Goal: Task Accomplishment & Management: Use online tool/utility

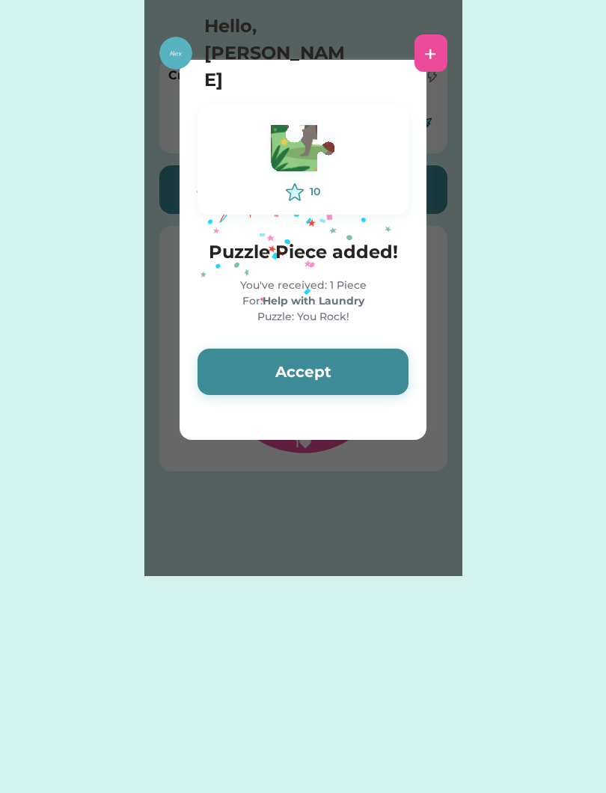
click at [278, 393] on button "Accept" at bounding box center [302, 371] width 211 height 46
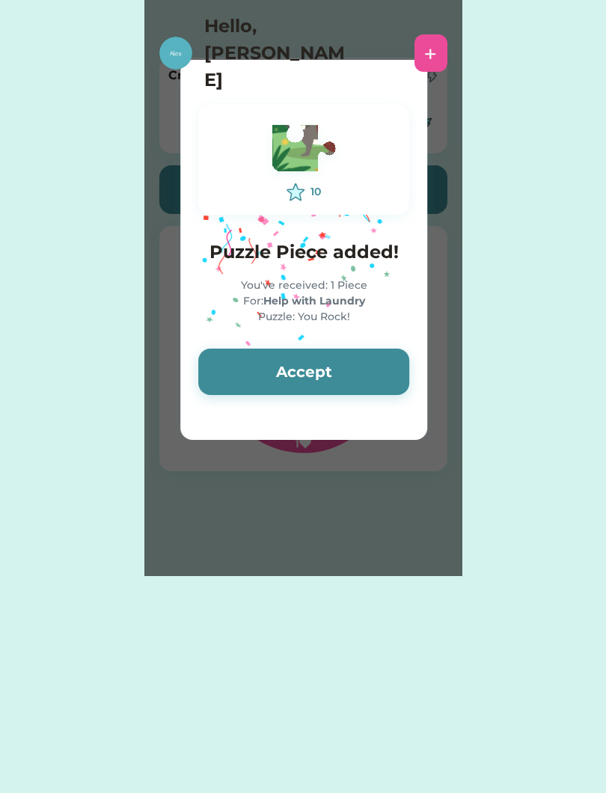
click at [286, 377] on button "Accept" at bounding box center [303, 371] width 211 height 46
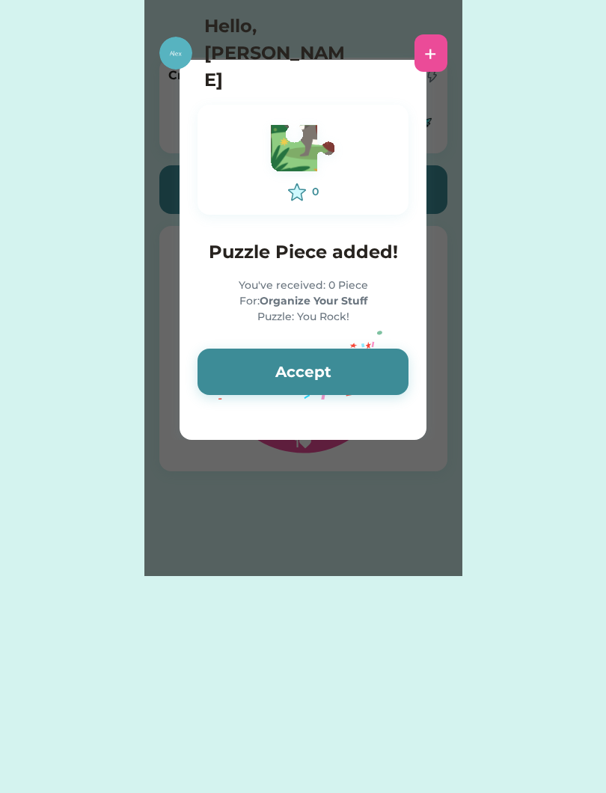
click at [283, 379] on button "Accept" at bounding box center [302, 371] width 211 height 46
click at [420, 49] on div "+" at bounding box center [430, 52] width 33 height 37
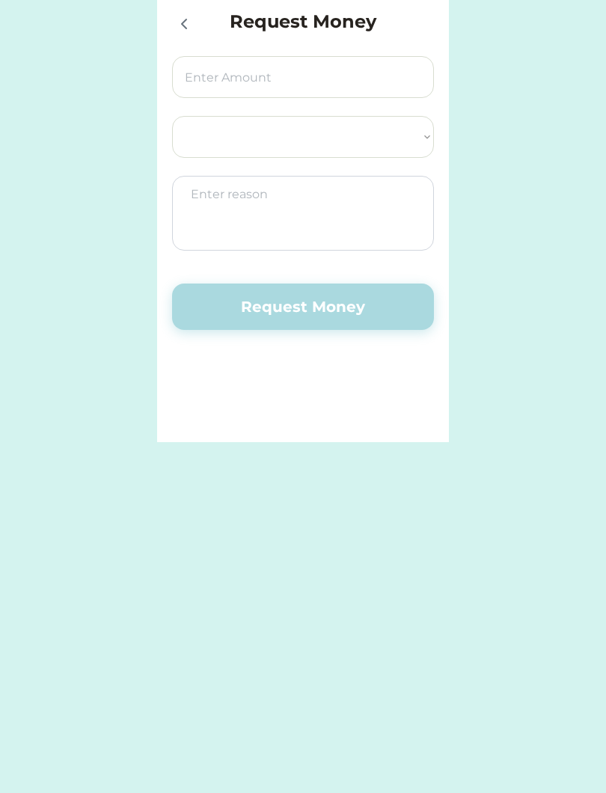
select select ""PLACEHOLDER_1427118222253""
click at [188, 15] on icon at bounding box center [184, 24] width 18 height 18
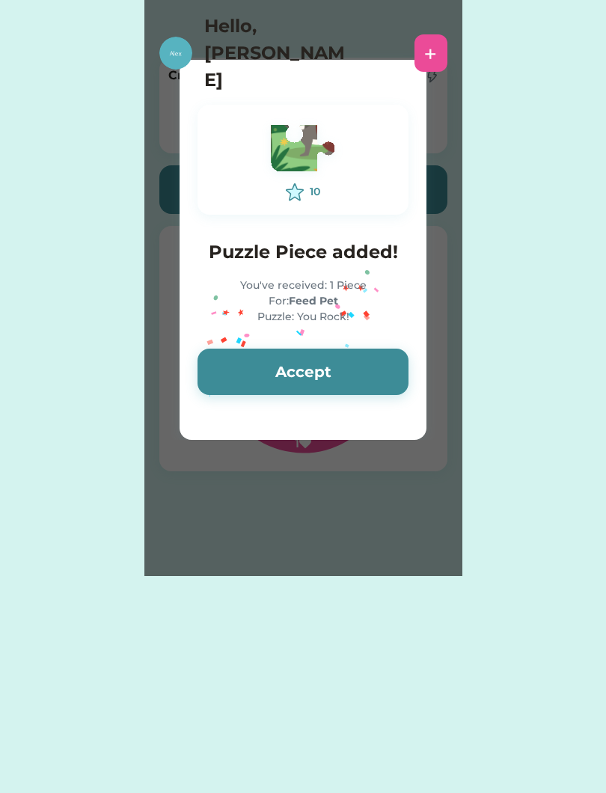
click at [253, 357] on button "Accept" at bounding box center [302, 371] width 211 height 46
click at [242, 366] on button "Accept" at bounding box center [302, 371] width 211 height 46
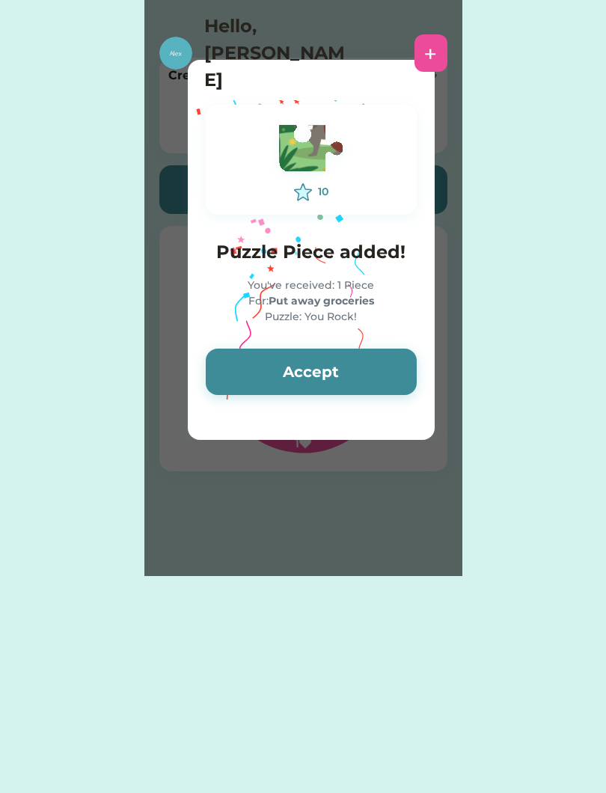
click at [249, 364] on button "Accept" at bounding box center [311, 371] width 211 height 46
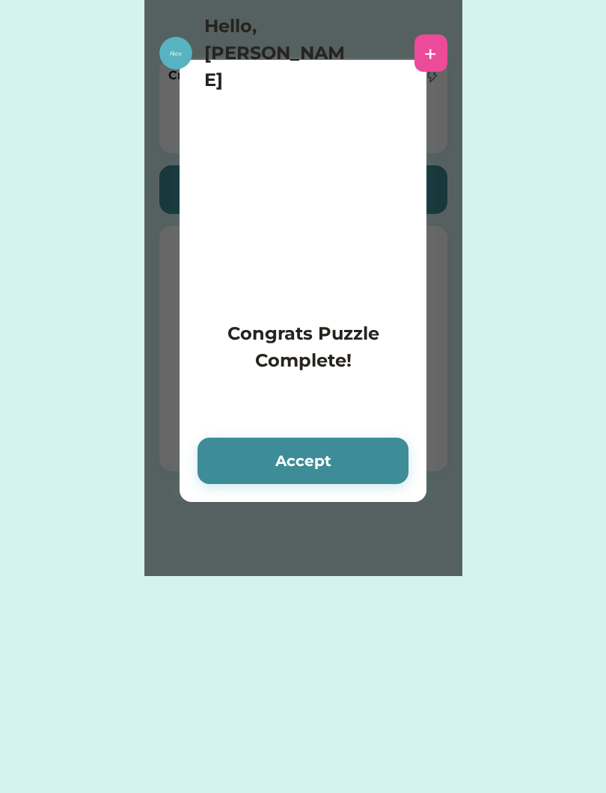
click at [242, 361] on h4 "Congrats Puzzle Complete!" at bounding box center [302, 347] width 211 height 54
click at [316, 446] on button "Accept" at bounding box center [302, 460] width 211 height 46
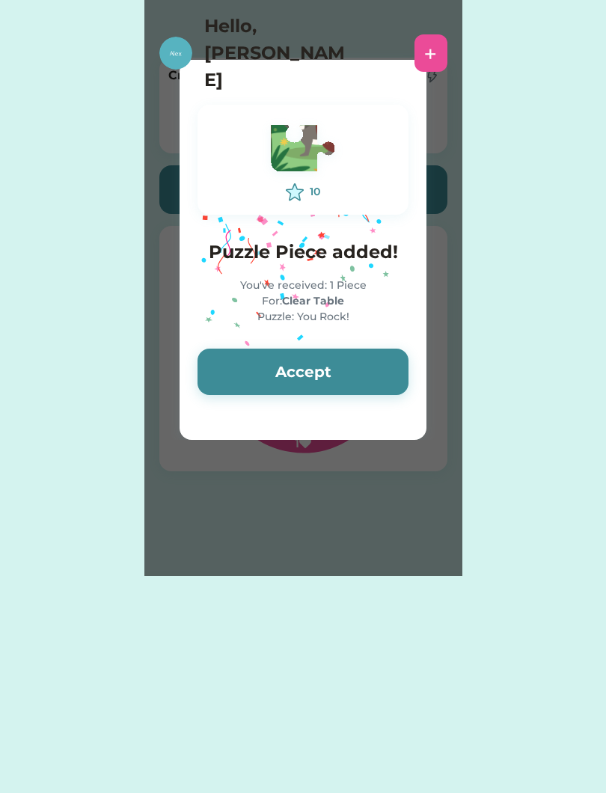
click at [267, 381] on button "Accept" at bounding box center [302, 371] width 211 height 46
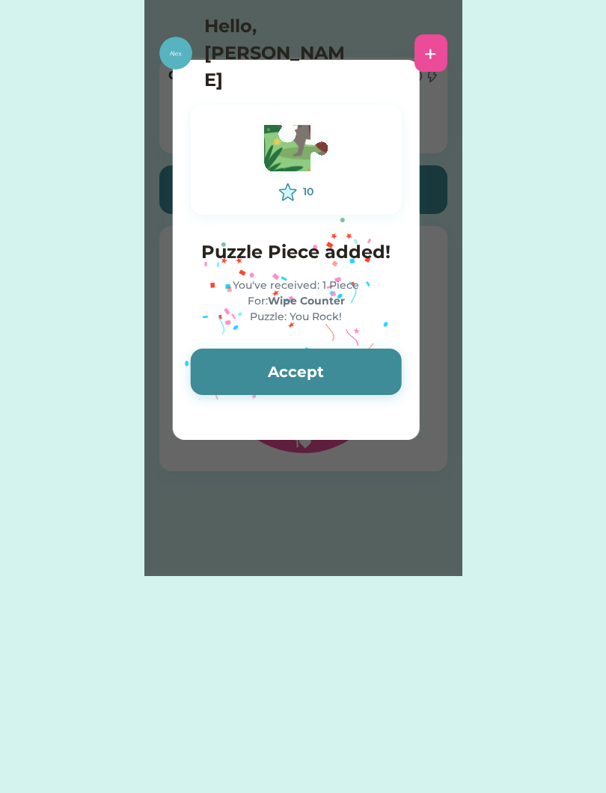
click at [249, 356] on button "Accept" at bounding box center [296, 371] width 211 height 46
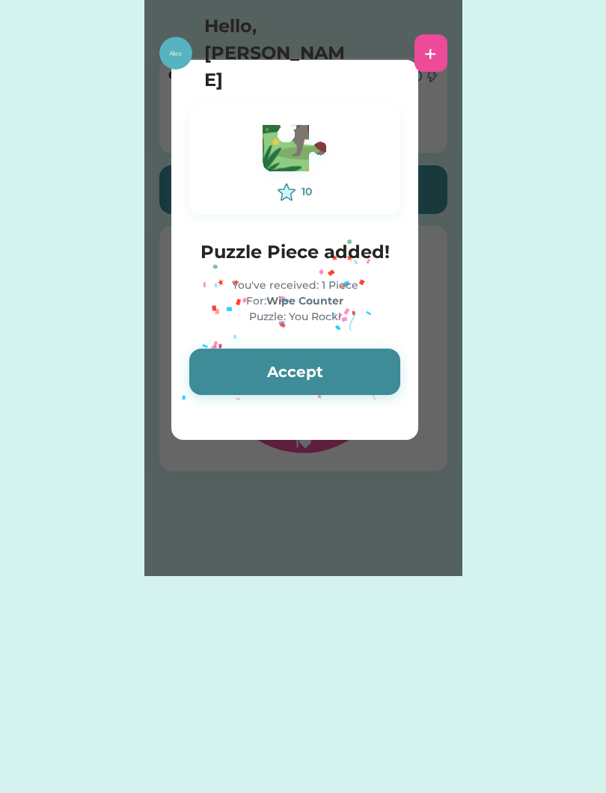
click at [253, 372] on button "Accept" at bounding box center [294, 371] width 211 height 46
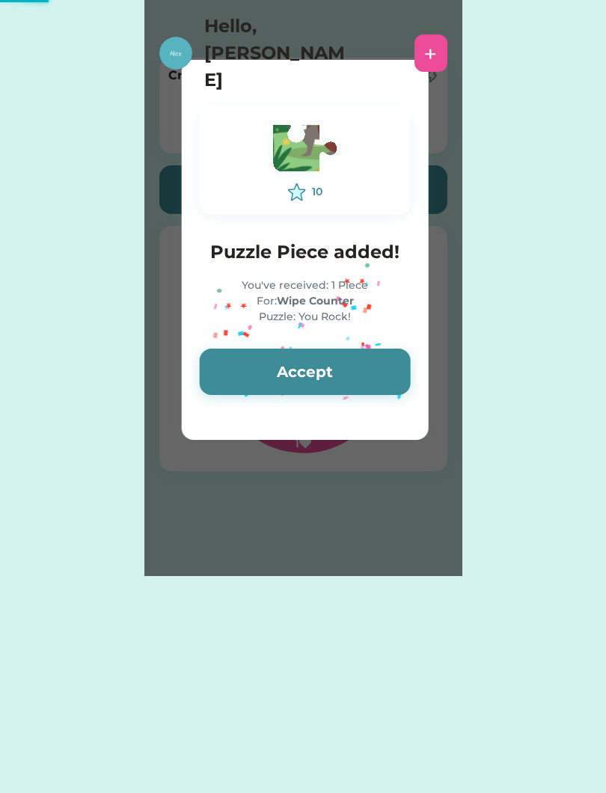
click at [274, 384] on button "Accept" at bounding box center [305, 371] width 211 height 46
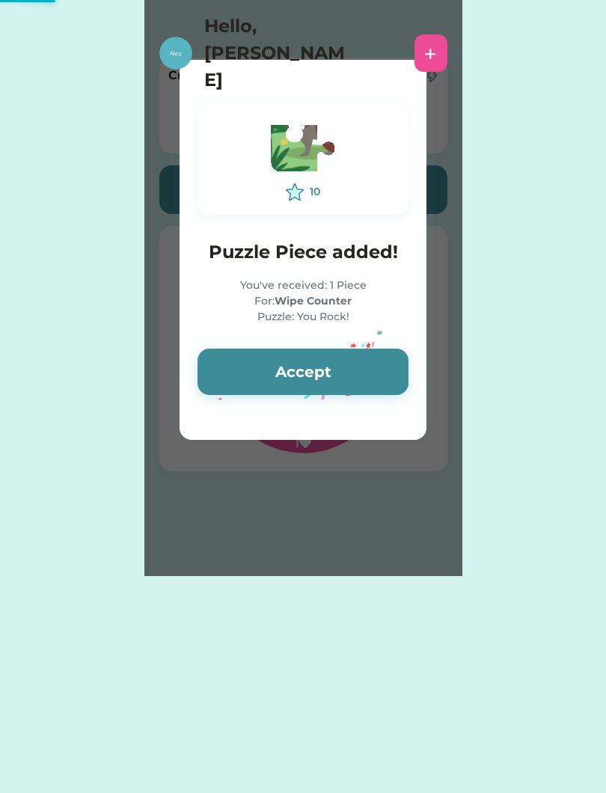
click at [255, 354] on button "Accept" at bounding box center [302, 371] width 211 height 46
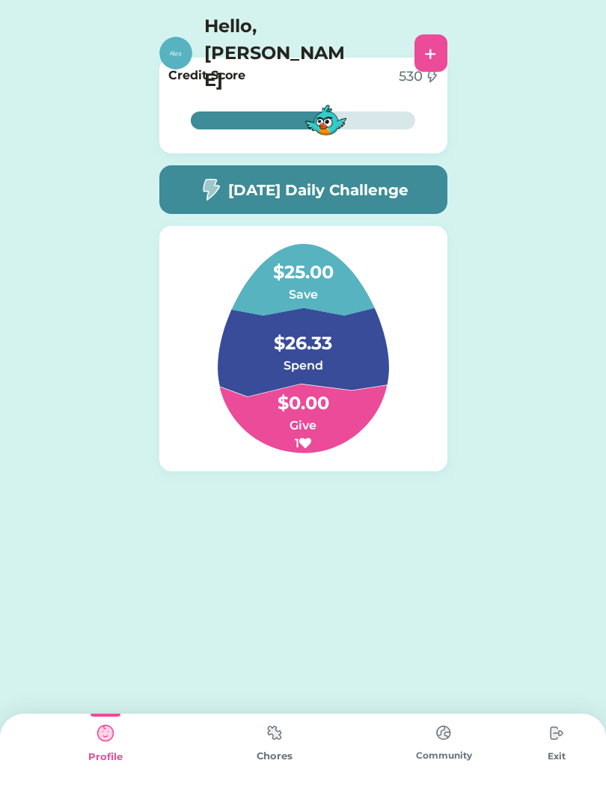
click at [376, 177] on div "[DATE] Daily Challenge" at bounding box center [303, 189] width 288 height 49
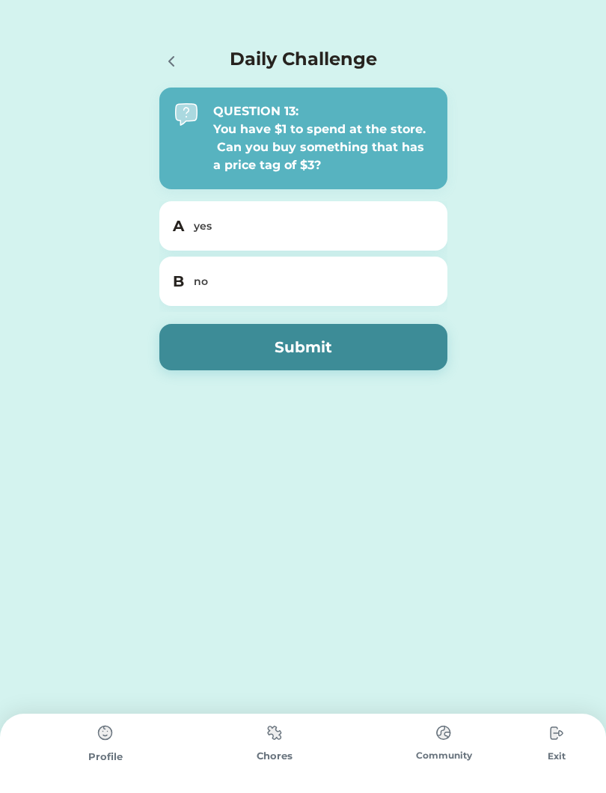
click at [363, 268] on div "B no" at bounding box center [303, 280] width 288 height 49
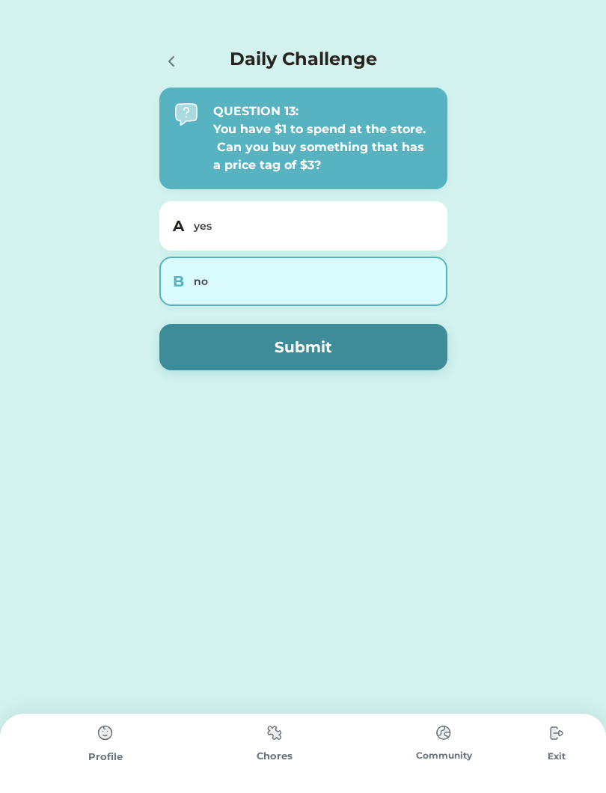
click at [363, 342] on button "Submit" at bounding box center [303, 347] width 288 height 46
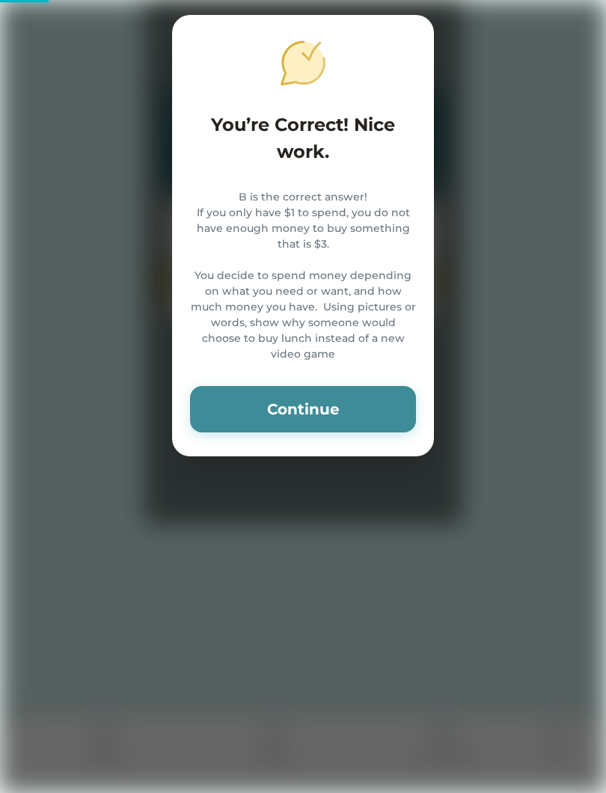
click at [369, 424] on button "Continue" at bounding box center [303, 409] width 226 height 46
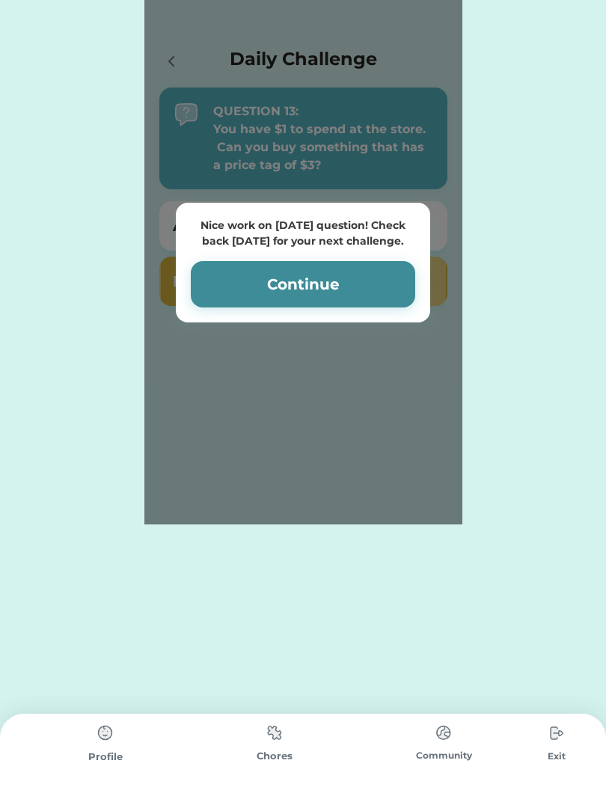
click at [349, 303] on button "Continue" at bounding box center [303, 284] width 224 height 46
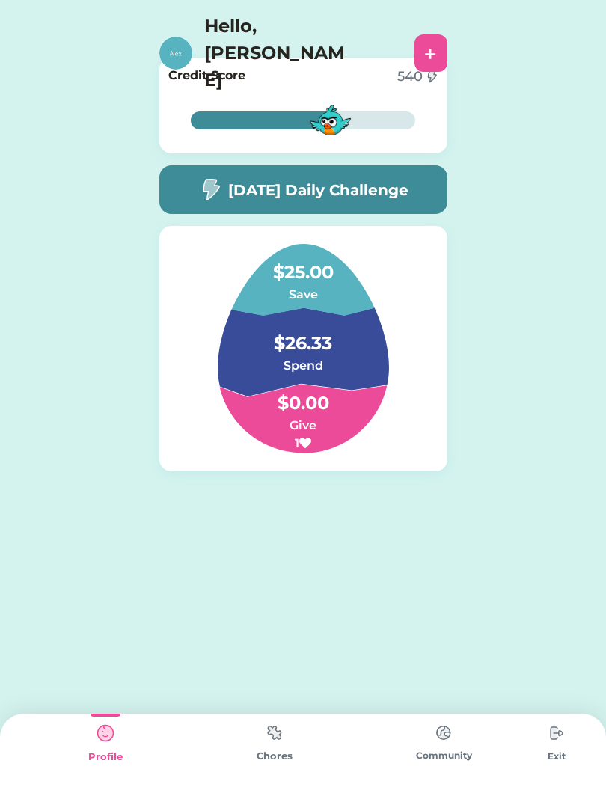
click at [283, 728] on img at bounding box center [274, 732] width 30 height 29
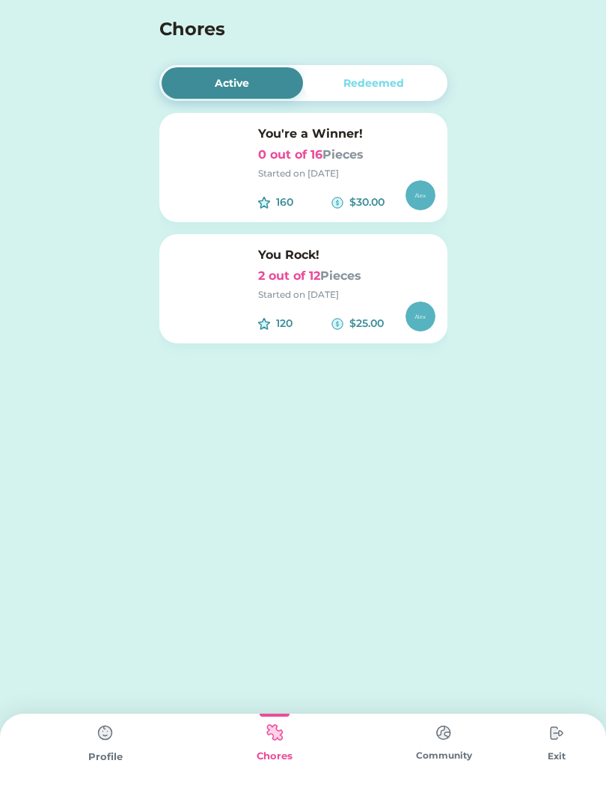
click at [436, 739] on img at bounding box center [443, 732] width 30 height 29
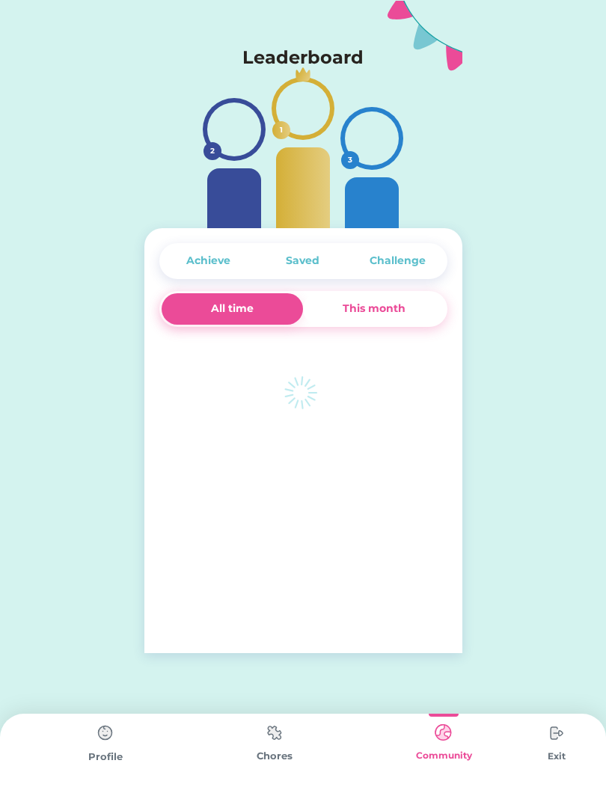
click at [565, 737] on img at bounding box center [556, 733] width 30 height 30
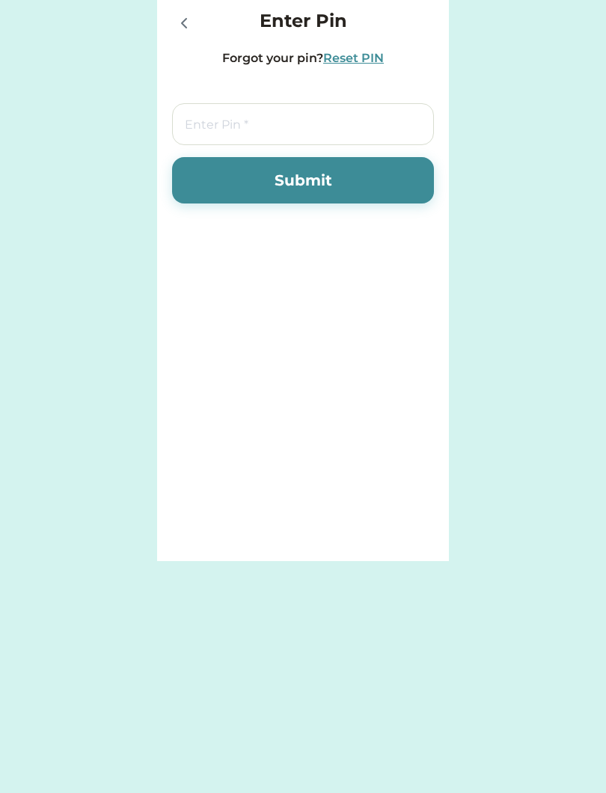
click at [106, 763] on div "Request Money Select Account Y-12 Credit Union Save Give Spend Request Money En…" at bounding box center [303, 396] width 606 height 793
